Goal: Transaction & Acquisition: Download file/media

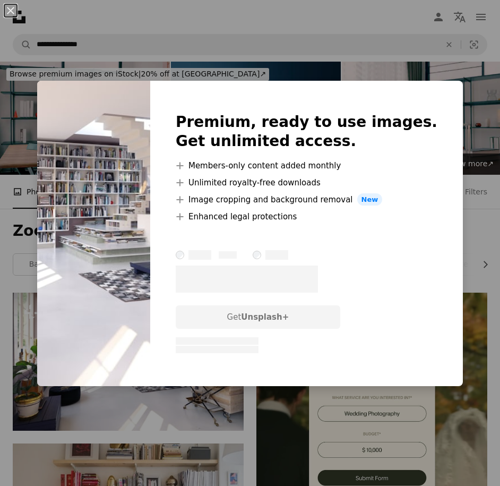
scroll to position [102, 0]
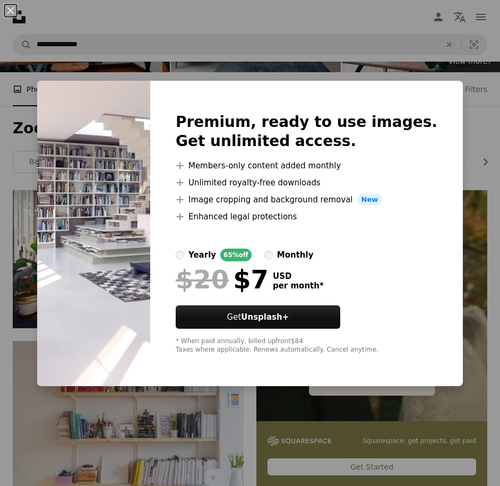
click at [139, 447] on div "An X shape Premium, ready to use images. Get unlimited access. A plus sign Memb…" at bounding box center [250, 243] width 500 height 486
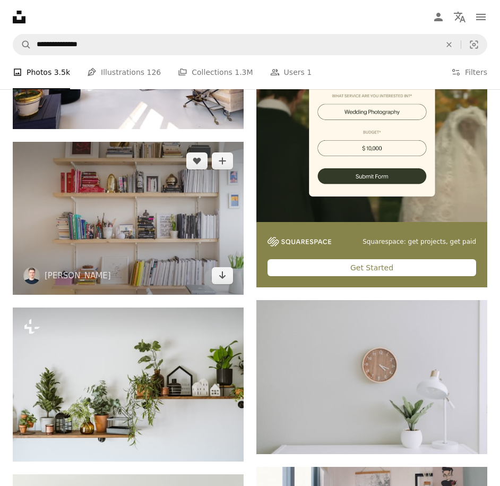
scroll to position [299, 0]
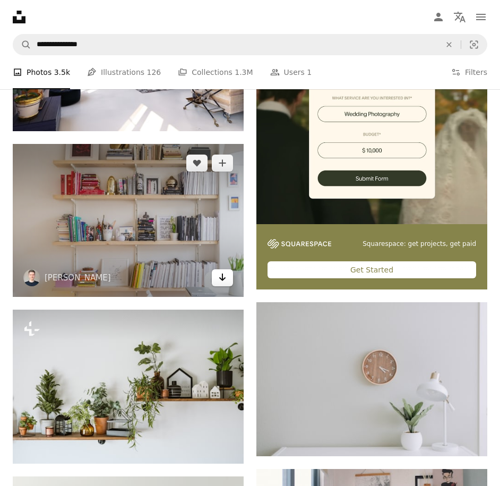
click at [220, 278] on icon "Download" at bounding box center [222, 276] width 7 height 7
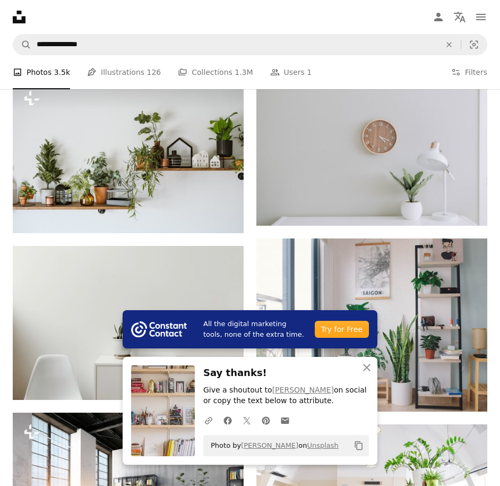
scroll to position [551, 0]
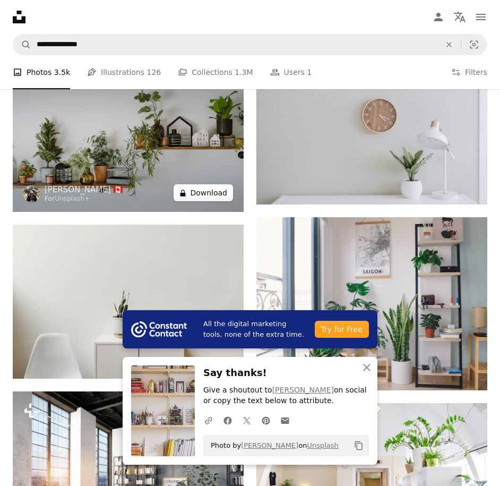
click at [215, 195] on button "A lock Download" at bounding box center [203, 192] width 59 height 17
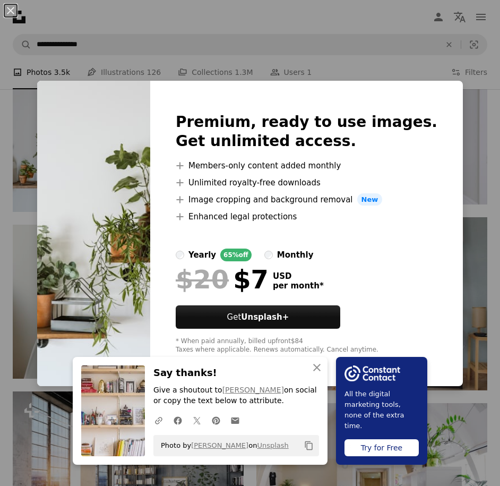
click at [485, 120] on div "An X shape An X shape Close Say thanks! Give a shoutout to [PERSON_NAME] on soc…" at bounding box center [250, 243] width 500 height 486
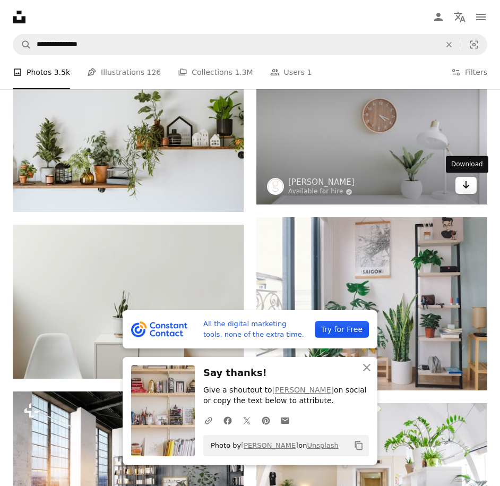
click at [467, 185] on icon "Arrow pointing down" at bounding box center [466, 184] width 8 height 13
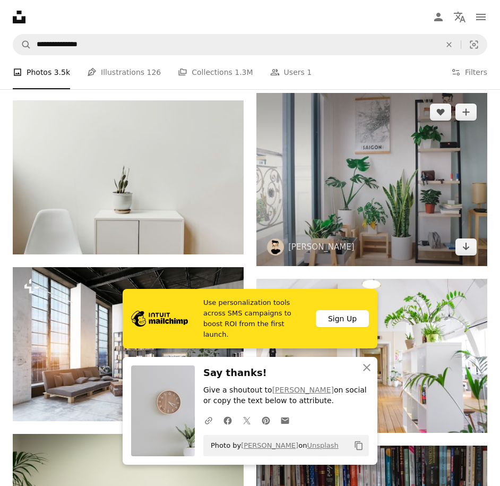
scroll to position [706, 0]
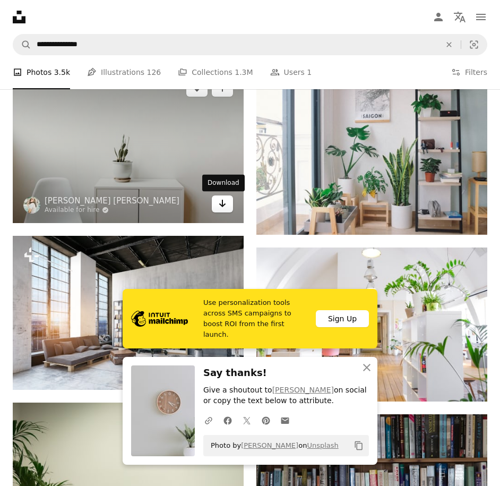
click at [215, 204] on link "Arrow pointing down" at bounding box center [222, 203] width 21 height 17
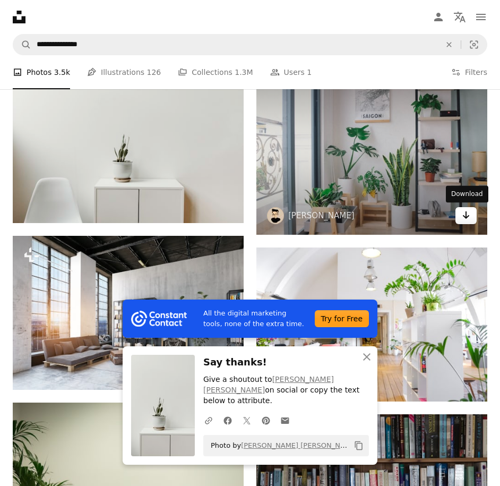
click at [467, 215] on icon "Arrow pointing down" at bounding box center [466, 215] width 8 height 13
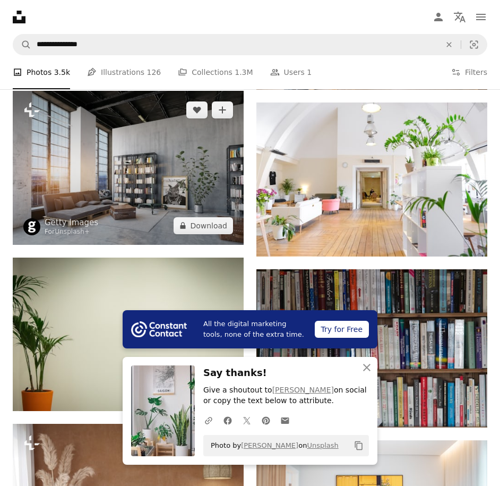
scroll to position [877, 0]
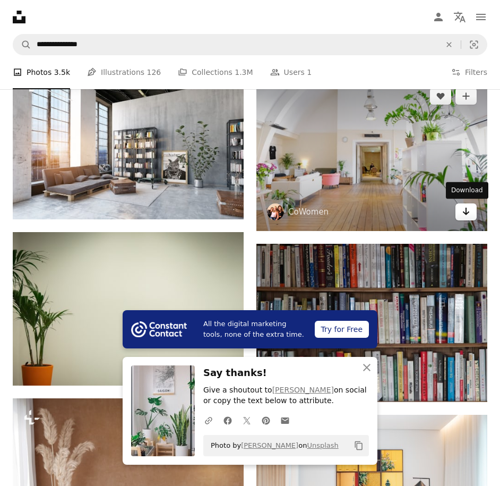
click at [470, 211] on link "Arrow pointing down" at bounding box center [465, 211] width 21 height 17
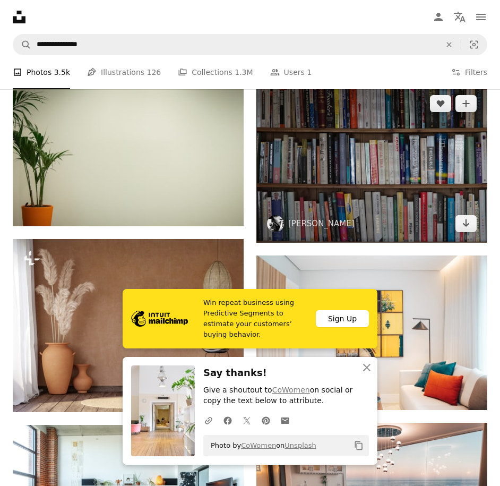
scroll to position [1039, 0]
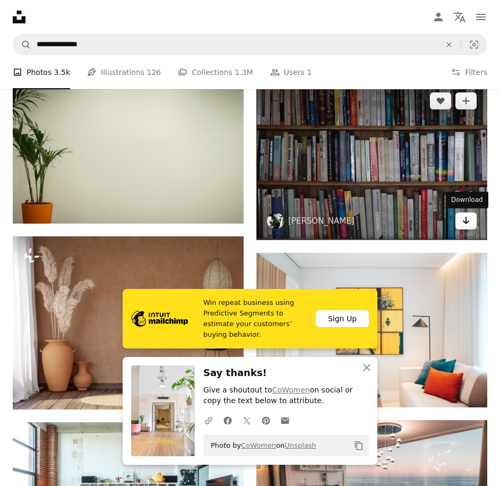
click at [472, 220] on link "Arrow pointing down" at bounding box center [465, 220] width 21 height 17
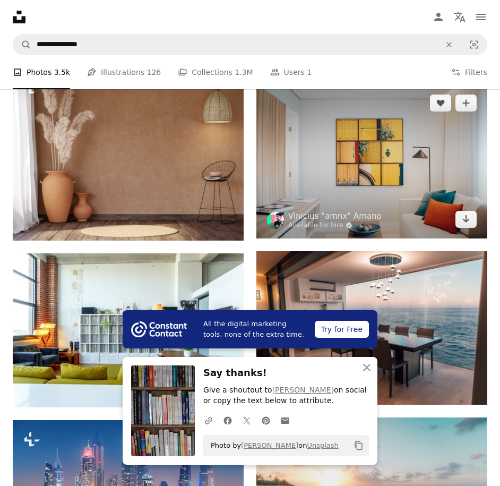
scroll to position [1206, 0]
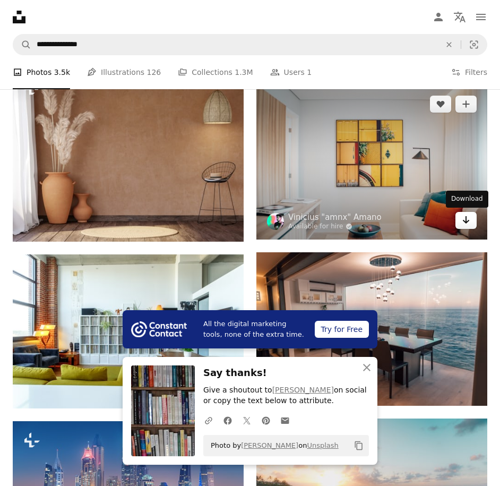
click at [473, 225] on link "Arrow pointing down" at bounding box center [465, 220] width 21 height 17
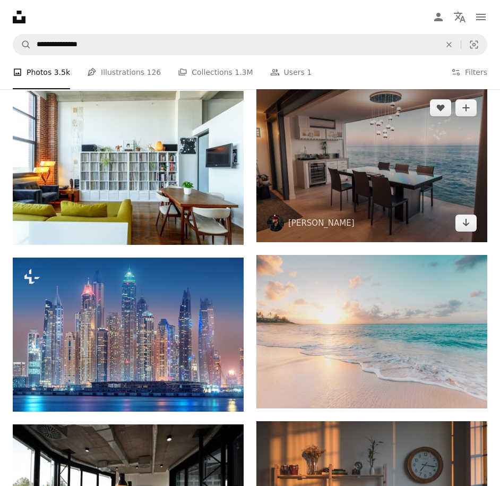
scroll to position [1385, 0]
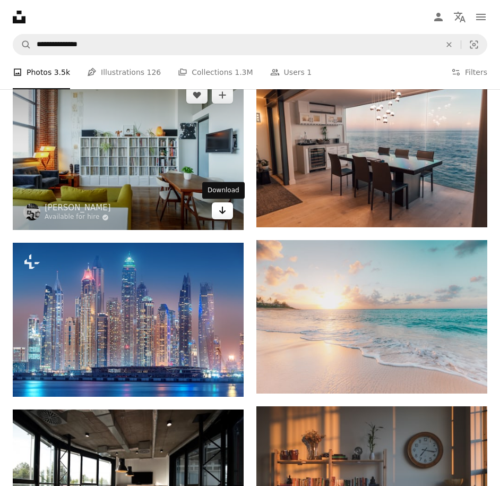
click at [228, 212] on link "Arrow pointing down" at bounding box center [222, 210] width 21 height 17
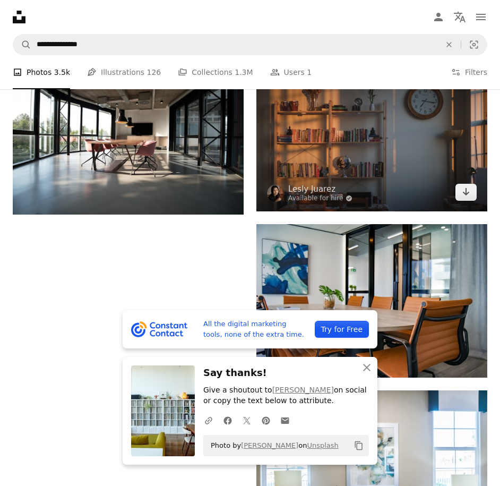
scroll to position [1738, 0]
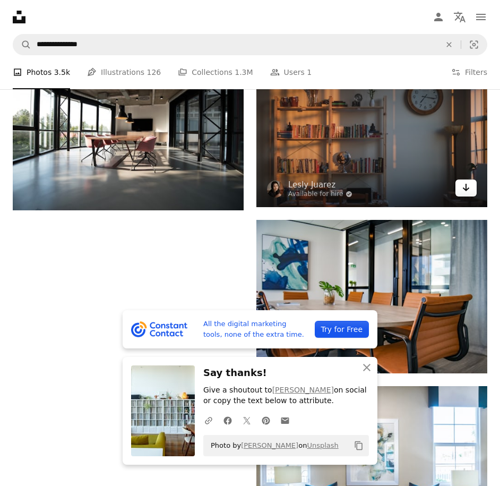
click at [469, 187] on icon "Arrow pointing down" at bounding box center [466, 187] width 8 height 13
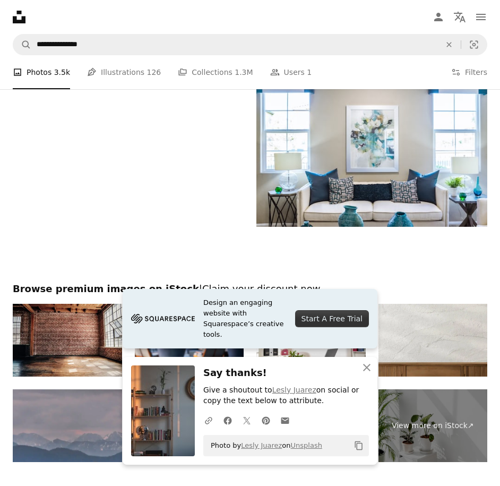
scroll to position [2032, 0]
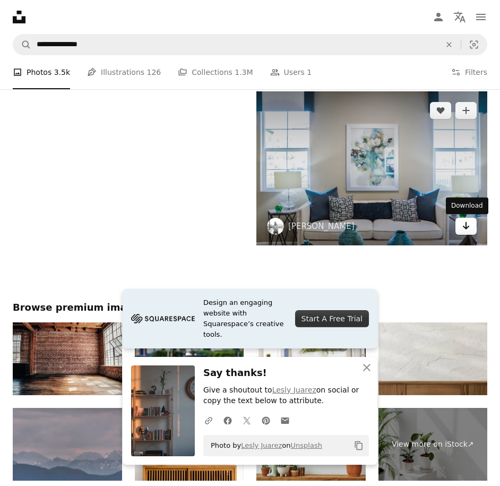
click at [471, 234] on link "Arrow pointing down" at bounding box center [465, 226] width 21 height 17
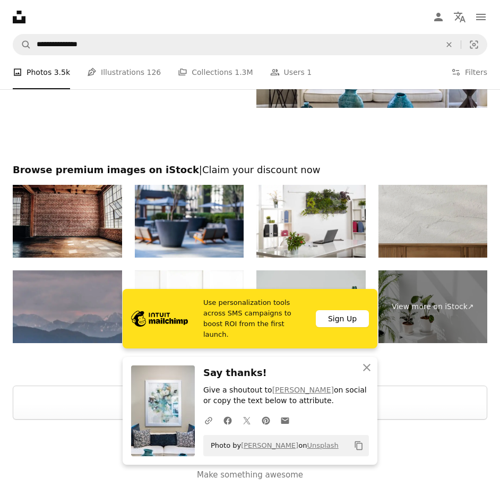
scroll to position [2189, 0]
